Goal: Transaction & Acquisition: Download file/media

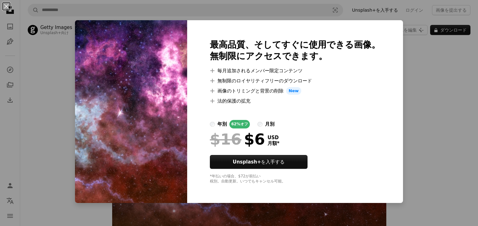
click at [133, 83] on img at bounding box center [131, 111] width 112 height 182
click at [204, 173] on div "最高品質、そしてすぐに使用できる画像。 無制限にアクセスできます。 A plus sign 毎月追加されるメンバー限定コンテンツ A plus sign 無制…" at bounding box center [295, 111] width 216 height 182
click at [5, 10] on button "An X shape" at bounding box center [7, 7] width 8 height 8
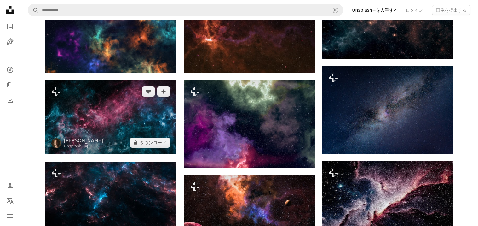
scroll to position [391, 0]
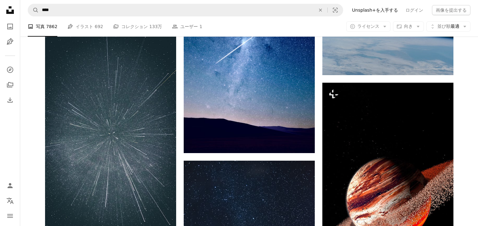
scroll to position [85, 0]
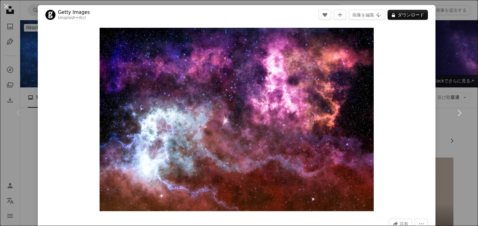
scroll to position [116, 0]
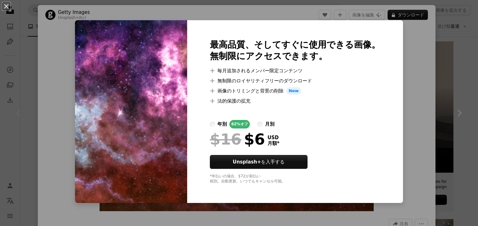
click at [409, 66] on div "An X shape 最高品質、そしてすぐに使用できる画像。 無制限にアクセスできます。 A plus sign 毎月追加されるメンバー限定コンテンツ A p…" at bounding box center [239, 113] width 478 height 226
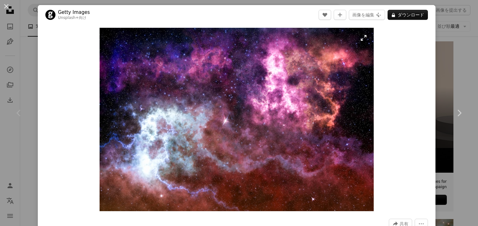
click at [251, 90] on img "この画像でズームインする" at bounding box center [237, 119] width 274 height 183
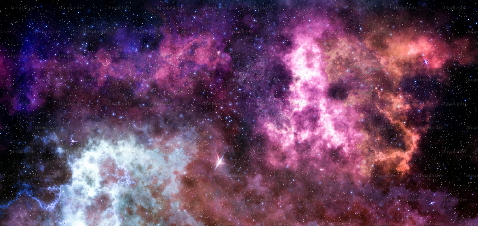
scroll to position [47, 0]
